Goal: Book appointment/travel/reservation

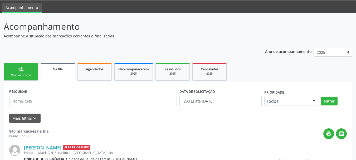
scroll to position [16, 0]
click at [30, 77] on div "Nova marcação" at bounding box center [21, 75] width 26 height 4
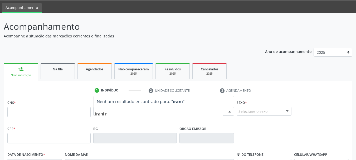
type input "irani ro"
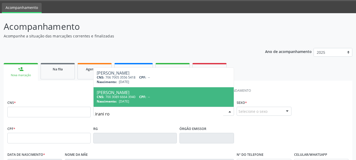
click at [153, 98] on div "CNS: 700 3089 6664 3940 CPF: --" at bounding box center [164, 97] width 134 height 4
type input "700 3089 6664 3940"
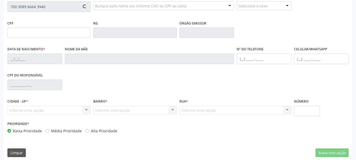
scroll to position [126, 0]
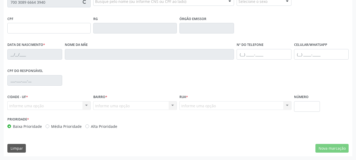
type input "[DATE]"
type input "[PERSON_NAME]"
type input "[PHONE_NUMBER]"
type input "49"
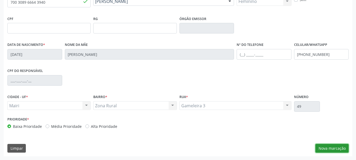
click at [331, 146] on button "Nova marcação" at bounding box center [331, 148] width 33 height 9
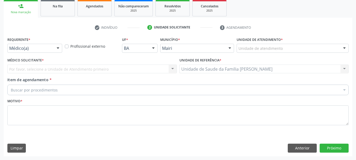
click at [59, 48] on div at bounding box center [58, 48] width 8 height 9
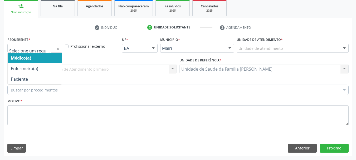
click at [53, 56] on span "Médico(a)" at bounding box center [35, 58] width 54 height 11
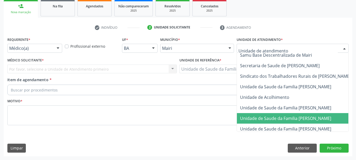
scroll to position [389, 0]
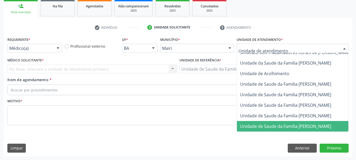
drag, startPoint x: 291, startPoint y: 120, endPoint x: 265, endPoint y: 107, distance: 29.8
click at [291, 123] on span "Unidade de Saude da Familia [PERSON_NAME]" at bounding box center [285, 126] width 91 height 6
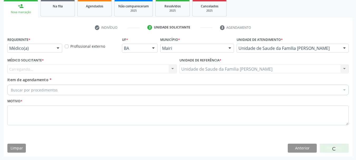
click at [150, 69] on div "Carregando... Nenhum resultado encontrado para: " " Não há nenhuma opção para s…" at bounding box center [91, 68] width 169 height 9
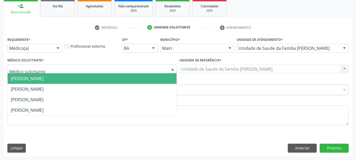
click at [170, 69] on div at bounding box center [172, 69] width 8 height 9
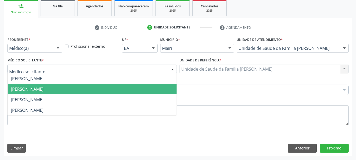
click at [110, 86] on span "[PERSON_NAME]" at bounding box center [92, 89] width 169 height 11
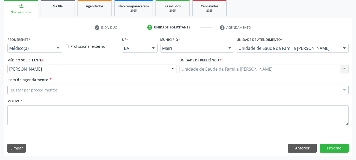
click at [110, 88] on div "Buscar por procedimentos" at bounding box center [177, 89] width 341 height 11
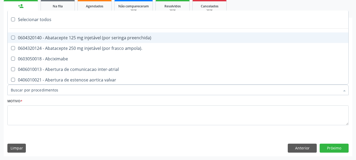
type input "#"
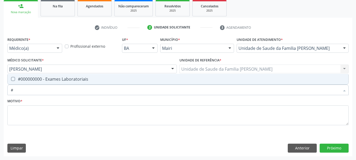
click at [75, 77] on div "#000000000 - Exames Laboratoriais" at bounding box center [178, 79] width 334 height 4
checkbox Laboratoriais "true"
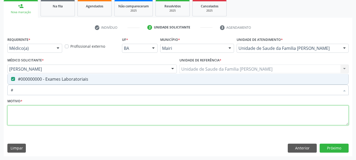
click at [83, 117] on textarea at bounding box center [177, 115] width 341 height 20
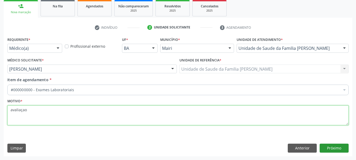
type textarea "avaliaçao"
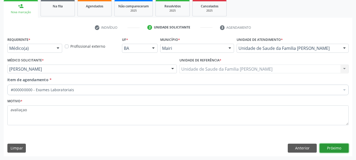
click at [333, 146] on button "Próximo" at bounding box center [333, 147] width 29 height 9
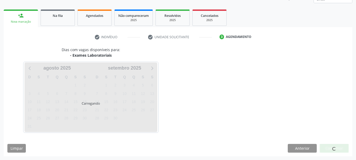
scroll to position [79, 0]
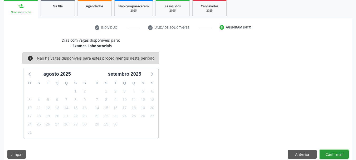
click at [335, 155] on button "Confirmar" at bounding box center [333, 154] width 29 height 9
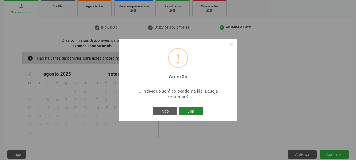
click at [193, 114] on button "Sim" at bounding box center [191, 111] width 24 height 9
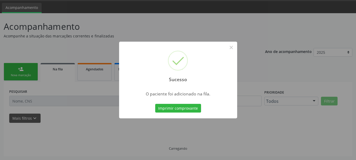
scroll to position [16, 0]
click at [230, 45] on button "×" at bounding box center [231, 47] width 9 height 9
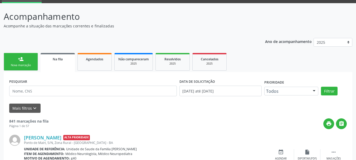
scroll to position [26, 0]
